Goal: Task Accomplishment & Management: Manage account settings

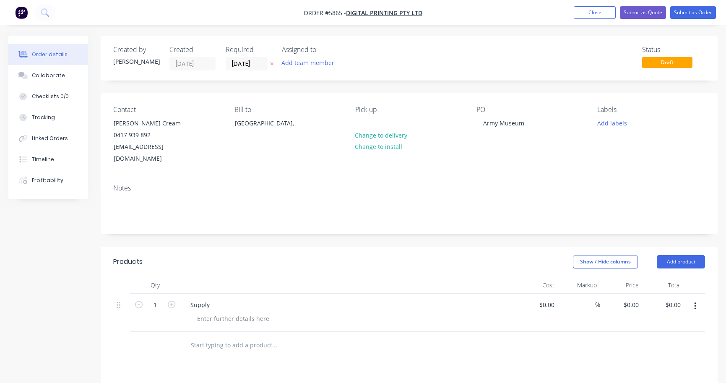
scroll to position [33, 0]
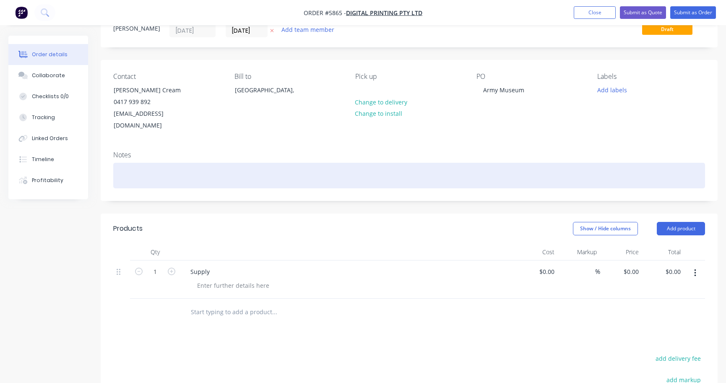
click at [123, 165] on div at bounding box center [409, 176] width 592 height 26
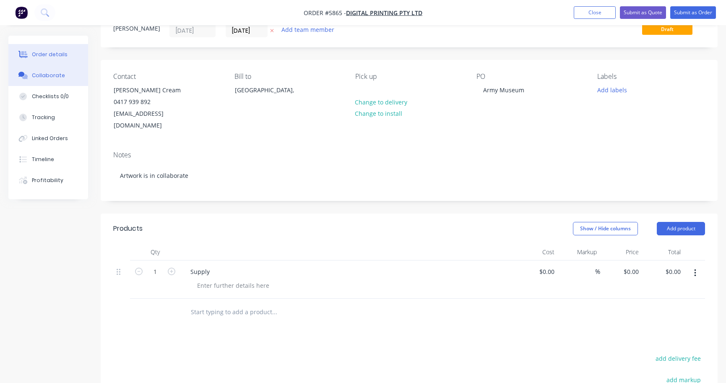
click at [54, 77] on div "Collaborate" at bounding box center [48, 76] width 33 height 8
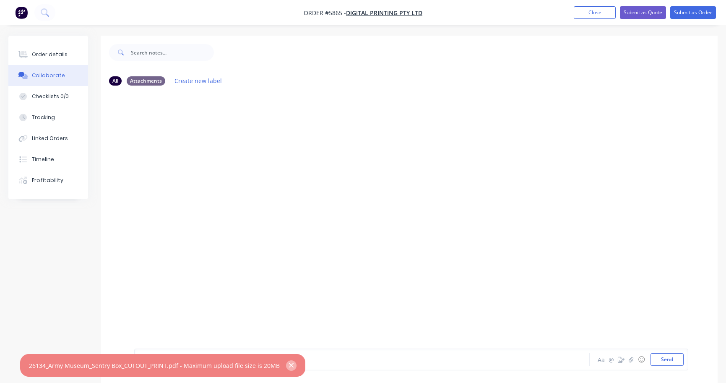
click at [289, 366] on icon "button" at bounding box center [291, 366] width 5 height 8
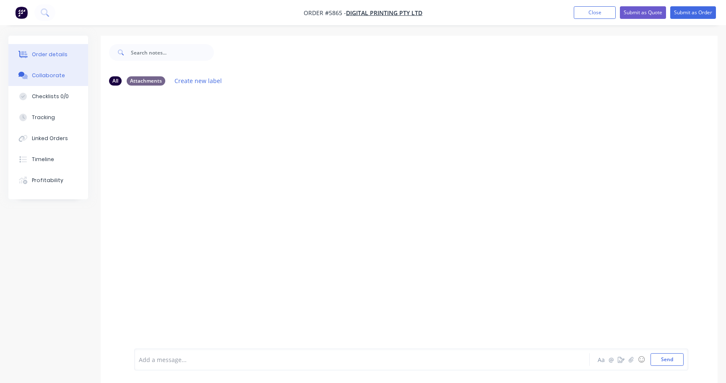
click at [44, 54] on div "Order details" at bounding box center [50, 55] width 36 height 8
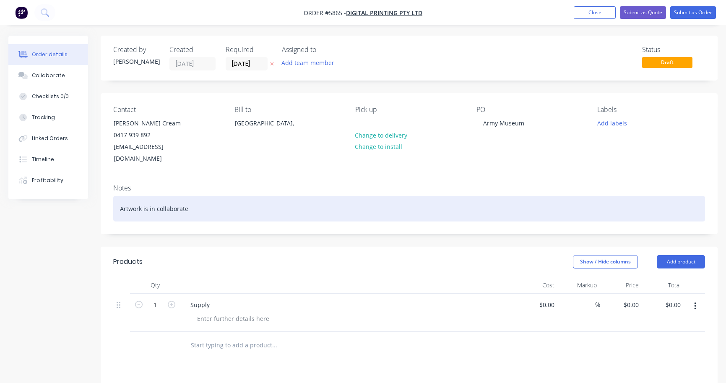
drag, startPoint x: 174, startPoint y: 201, endPoint x: 111, endPoint y: 198, distance: 62.6
click at [111, 197] on div "Notes Artwork is in collaborate" at bounding box center [409, 205] width 617 height 56
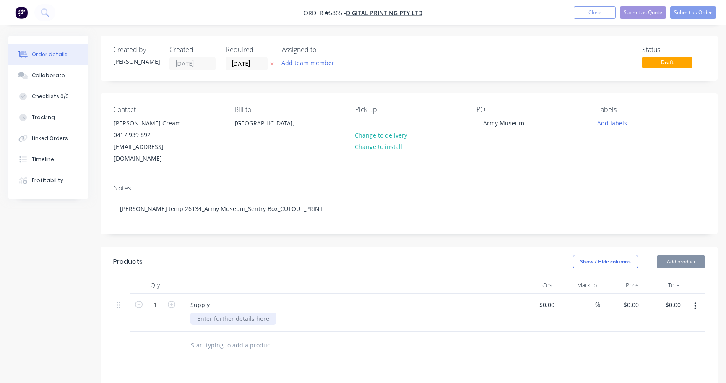
click at [206, 312] on div at bounding box center [233, 318] width 86 height 12
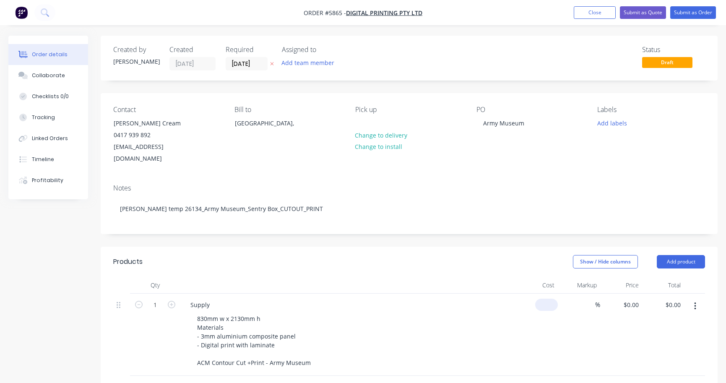
click at [546, 299] on div "$0.00" at bounding box center [546, 305] width 23 height 12
type input "$550.00"
click at [530, 315] on div "$550.00 $550.00" at bounding box center [537, 335] width 42 height 82
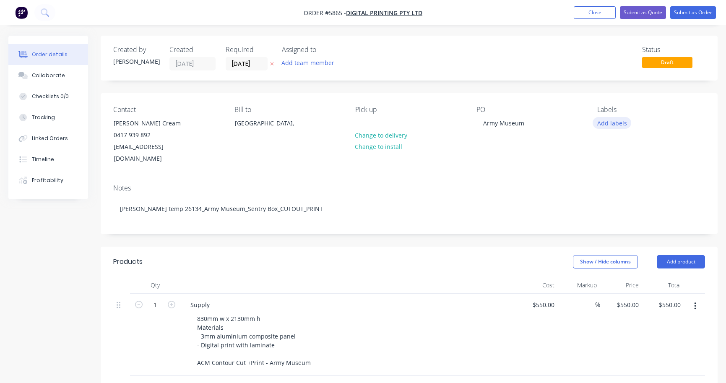
click at [614, 125] on button "Add labels" at bounding box center [612, 122] width 39 height 11
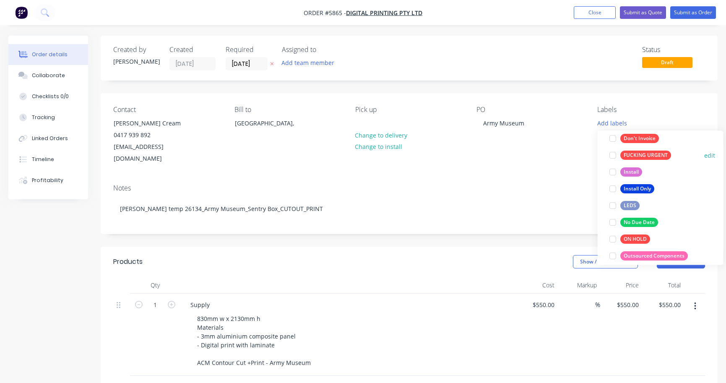
scroll to position [94, 0]
click at [642, 223] on div "No Due Date" at bounding box center [639, 221] width 38 height 9
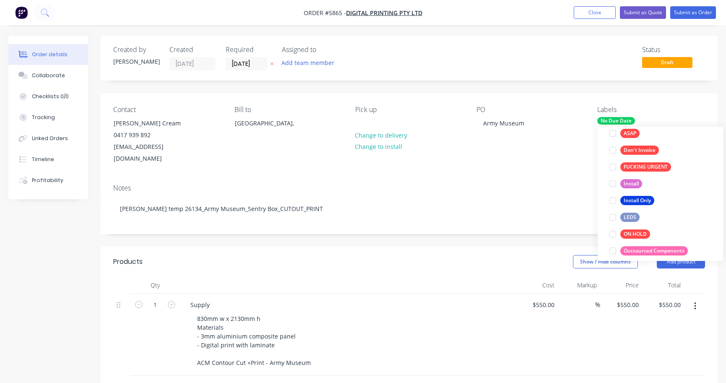
click at [496, 277] on div at bounding box center [348, 285] width 336 height 17
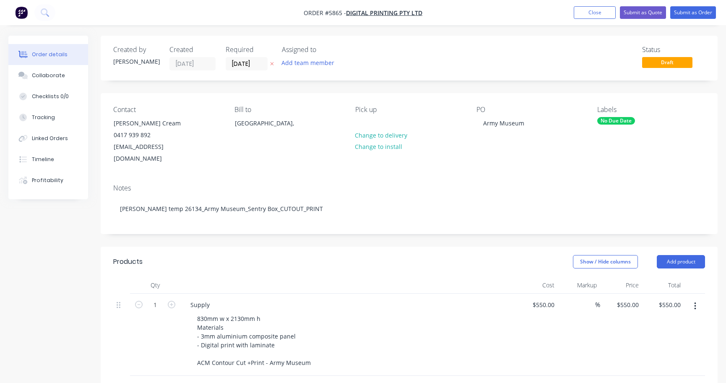
scroll to position [0, 0]
click at [697, 18] on button "Submit as Order" at bounding box center [693, 12] width 46 height 13
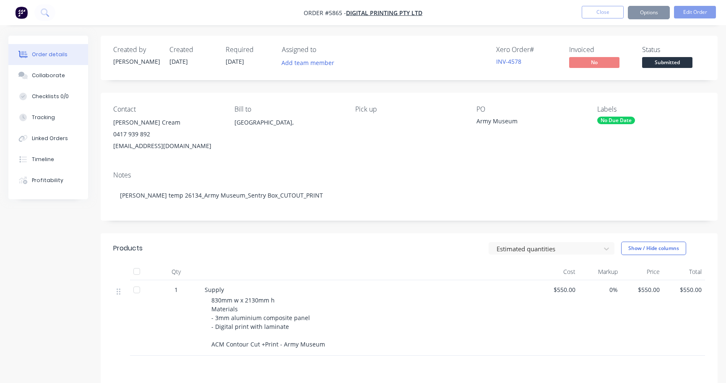
click at [666, 62] on span "Submitted" at bounding box center [667, 62] width 50 height 10
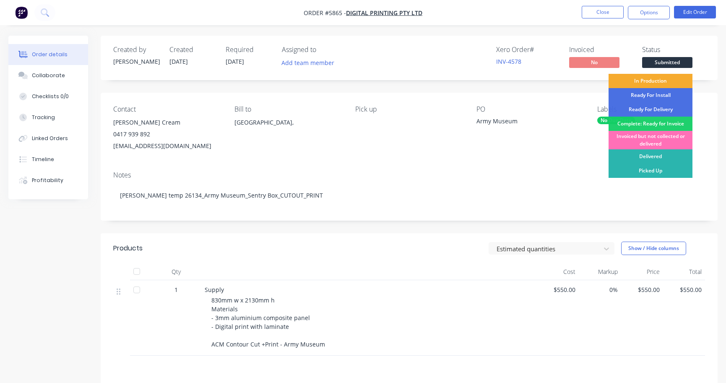
click at [658, 86] on div "In Production" at bounding box center [651, 81] width 84 height 14
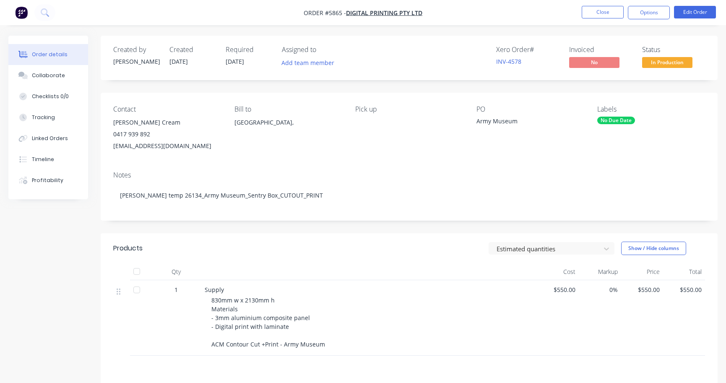
click at [515, 173] on div "Notes" at bounding box center [409, 175] width 592 height 8
click at [598, 11] on button "Close" at bounding box center [603, 12] width 42 height 13
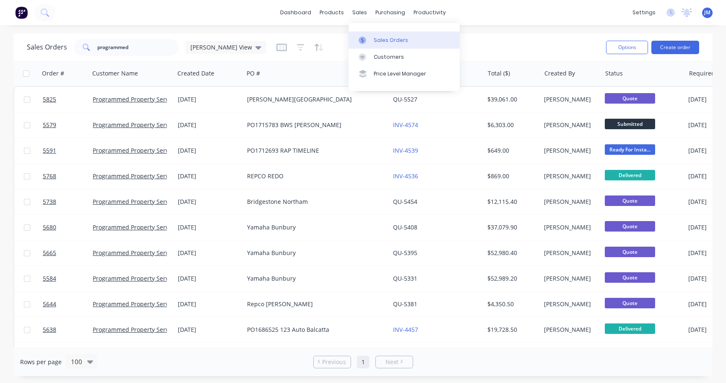
click at [376, 34] on link "Sales Orders" at bounding box center [404, 39] width 111 height 17
click at [131, 51] on input "programmed" at bounding box center [138, 47] width 82 height 17
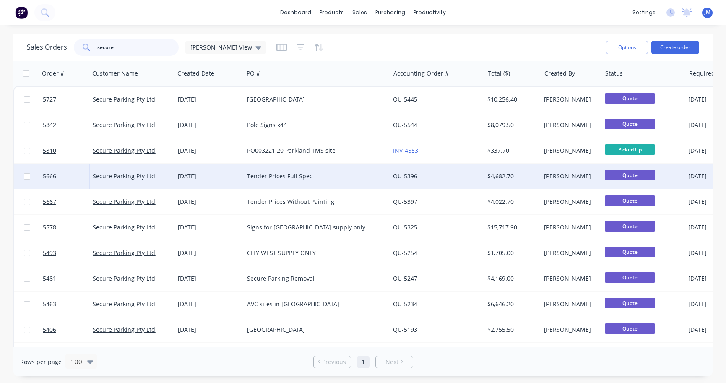
type input "secure"
click at [285, 182] on div "Tender Prices Full Spec" at bounding box center [317, 176] width 146 height 25
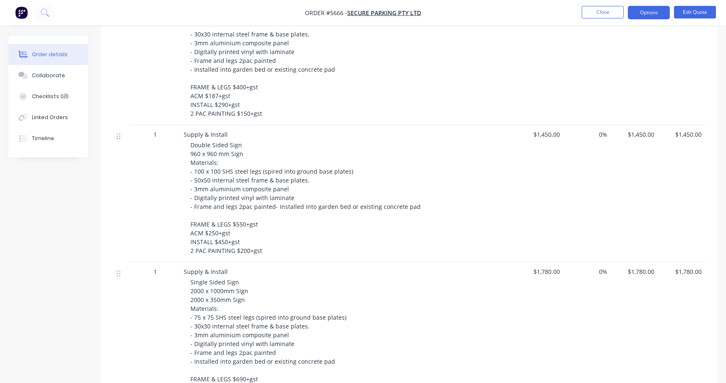
scroll to position [302, 0]
